Goal: Task Accomplishment & Management: Use online tool/utility

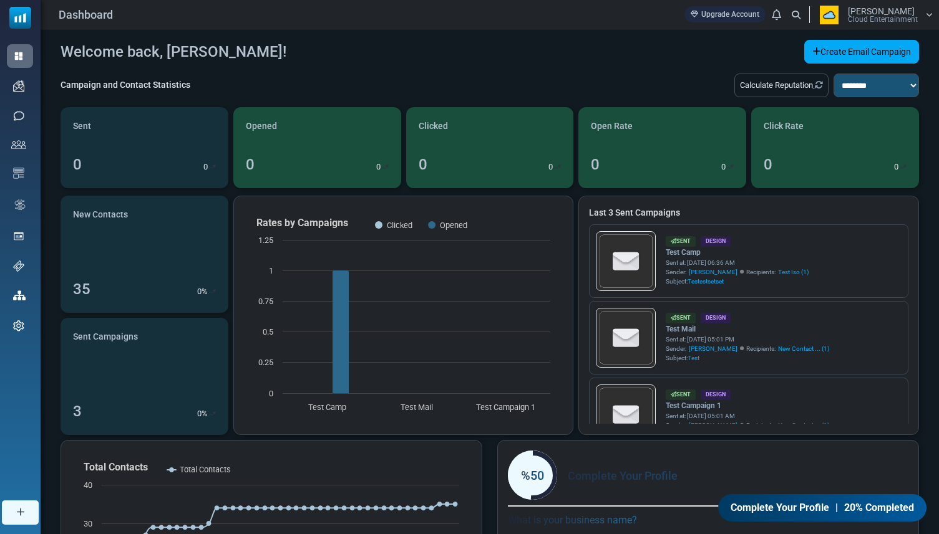
click at [853, 14] on span "[PERSON_NAME]" at bounding box center [881, 11] width 67 height 9
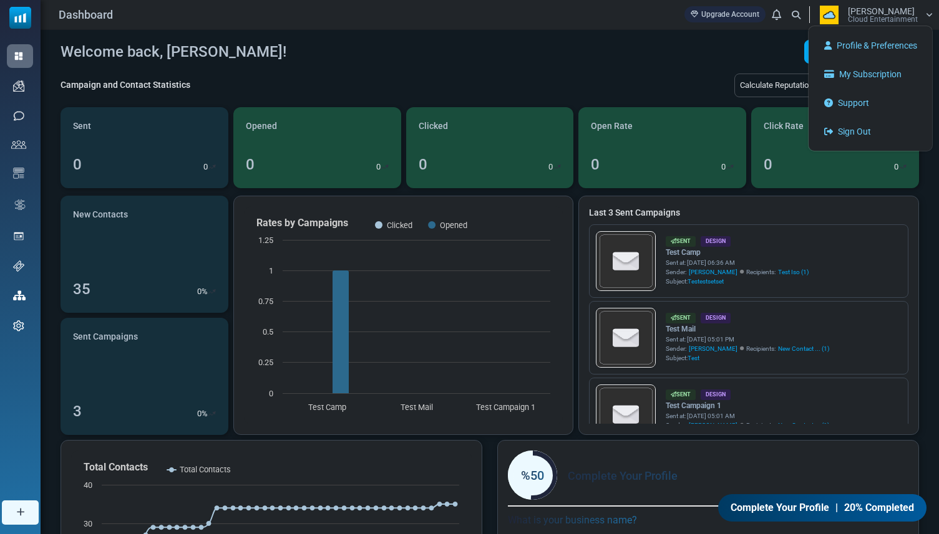
click at [611, 59] on div "Welcome back, [PERSON_NAME]! Create Email Campaign" at bounding box center [489, 52] width 858 height 24
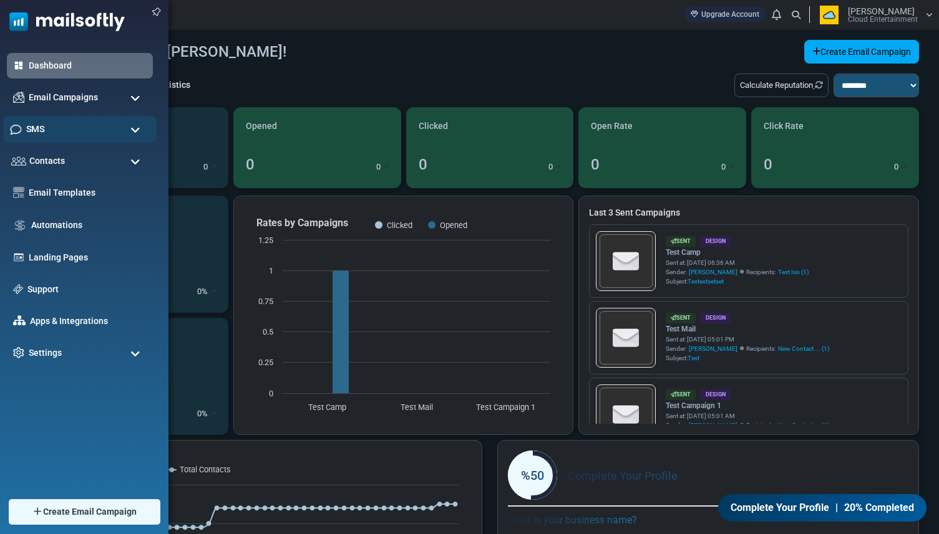
click at [52, 130] on div "SMS" at bounding box center [79, 129] width 153 height 27
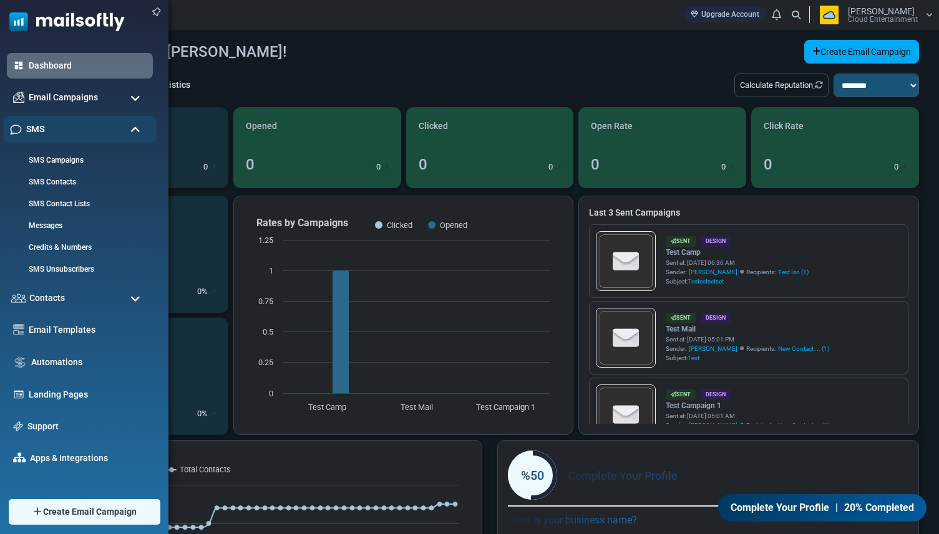
click at [52, 130] on div "SMS" at bounding box center [79, 129] width 153 height 27
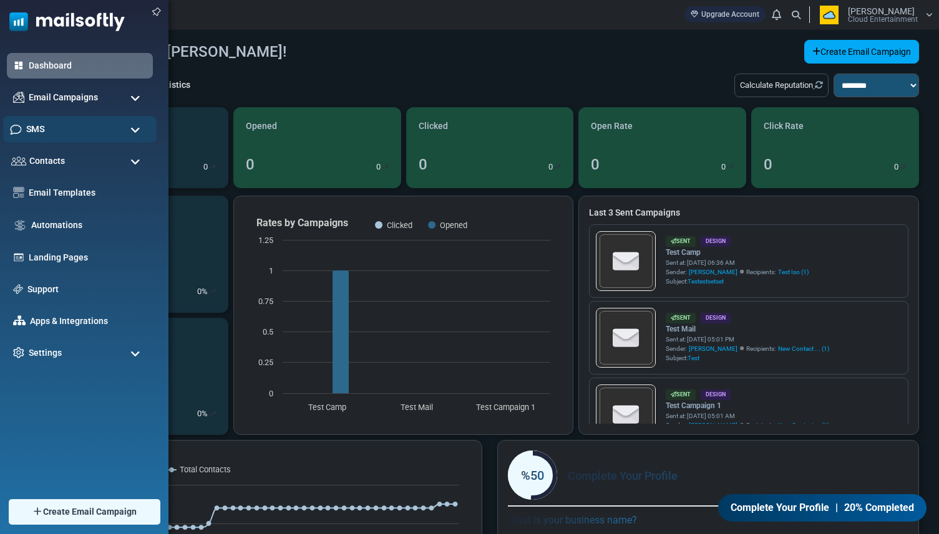
click at [61, 135] on div "SMS" at bounding box center [79, 129] width 153 height 27
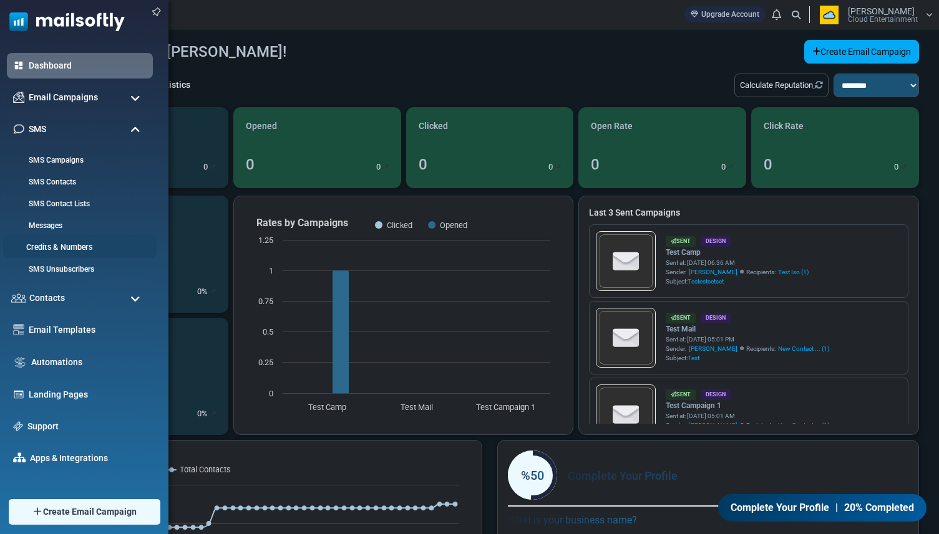
click at [62, 242] on link "Credits & Numbers" at bounding box center [78, 248] width 150 height 12
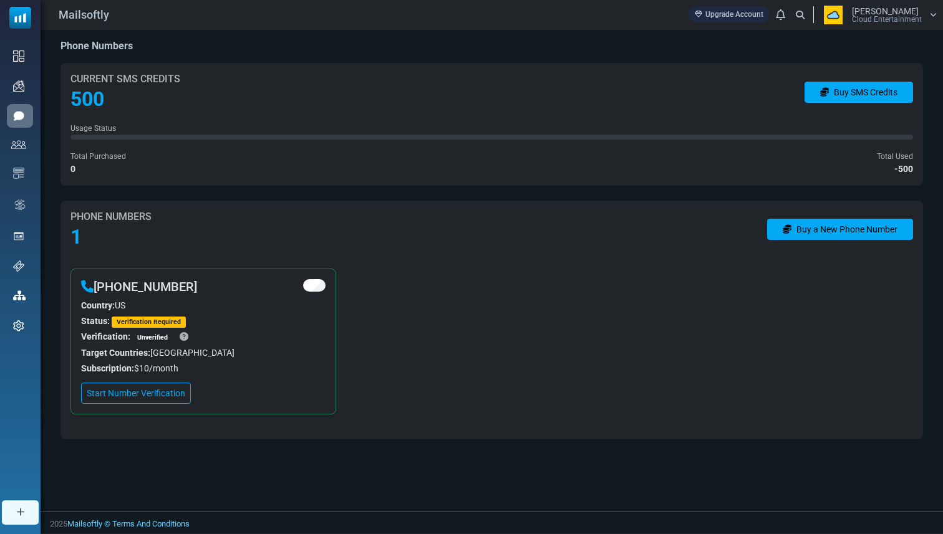
click at [180, 336] on icon at bounding box center [184, 336] width 9 height 9
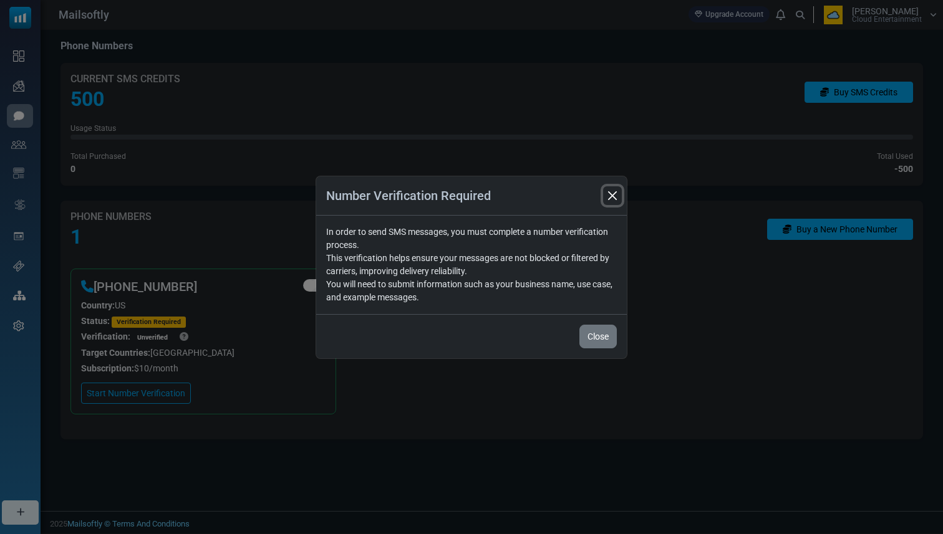
click at [613, 196] on button "Close" at bounding box center [612, 195] width 19 height 19
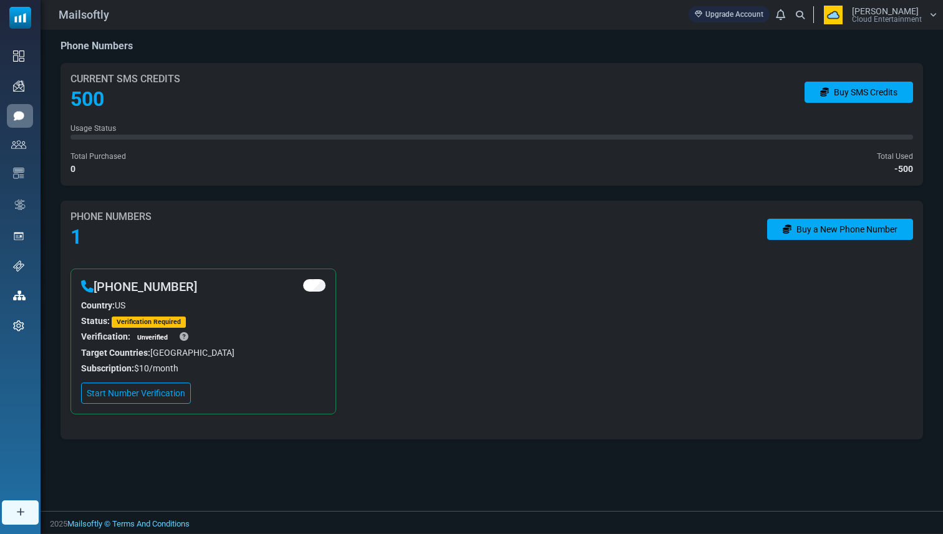
click at [171, 286] on div "+18555840224" at bounding box center [139, 286] width 116 height 15
click at [205, 261] on div "Phone Numbers 1 Buy a New Phone Number +18555840224 Country: US Status: Verific…" at bounding box center [491, 320] width 862 height 239
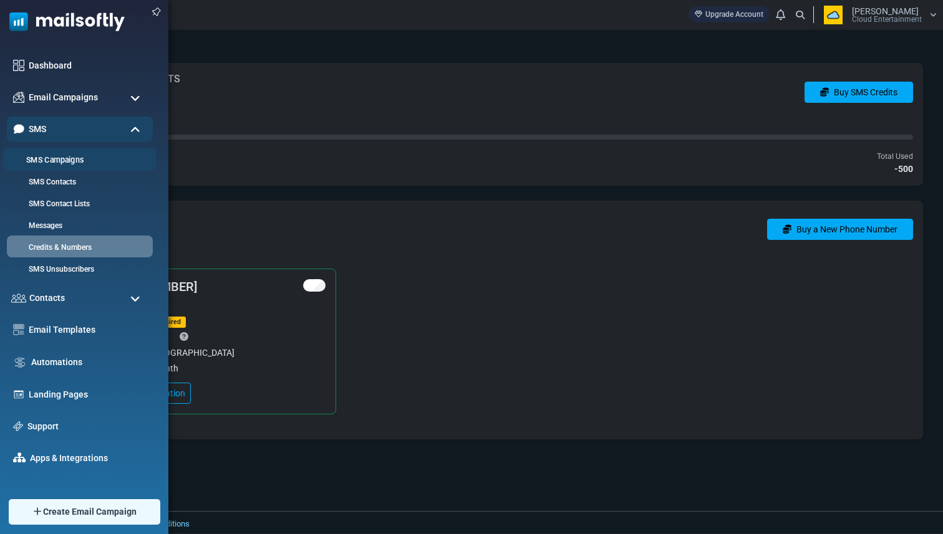
click at [52, 168] on li "SMS Campaigns" at bounding box center [79, 159] width 153 height 23
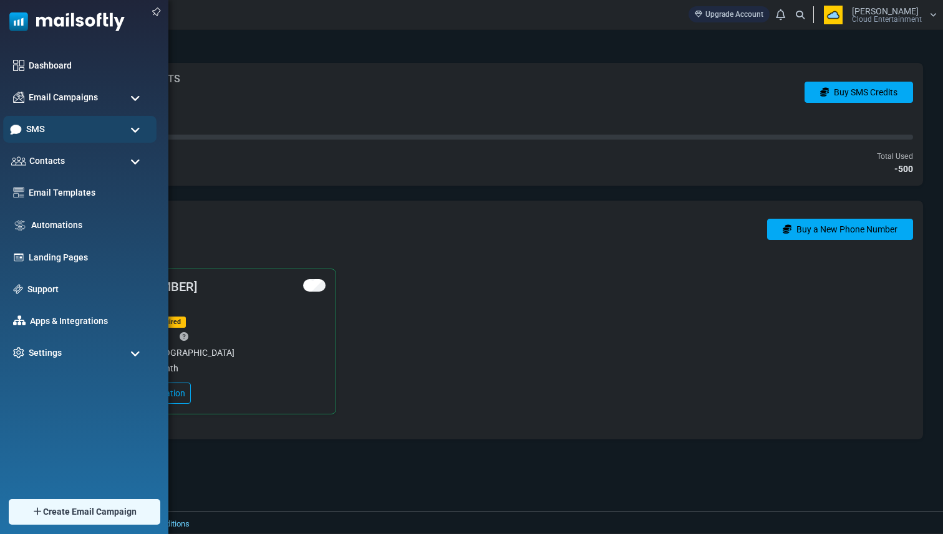
click at [57, 140] on div "SMS" at bounding box center [79, 129] width 153 height 27
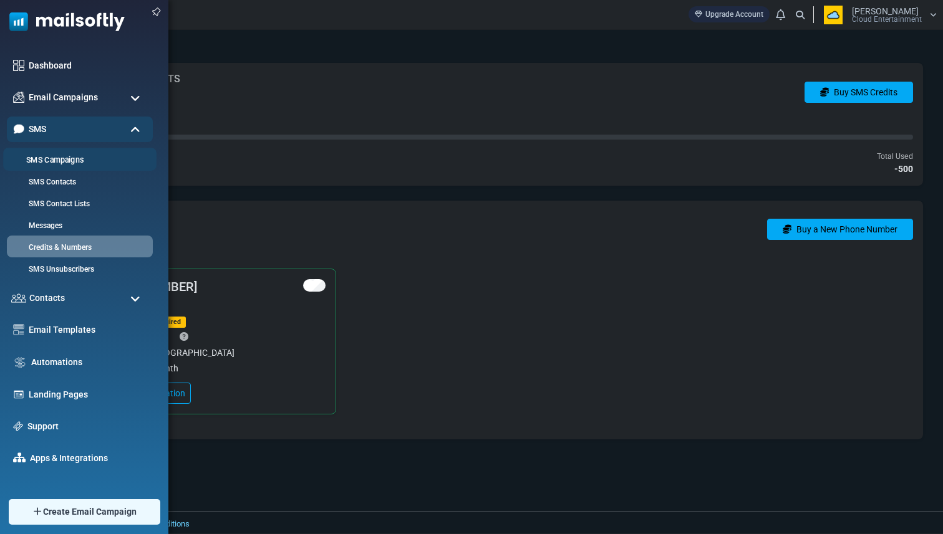
click at [54, 157] on link "SMS Campaigns" at bounding box center [78, 161] width 150 height 12
